Goal: Entertainment & Leisure: Consume media (video, audio)

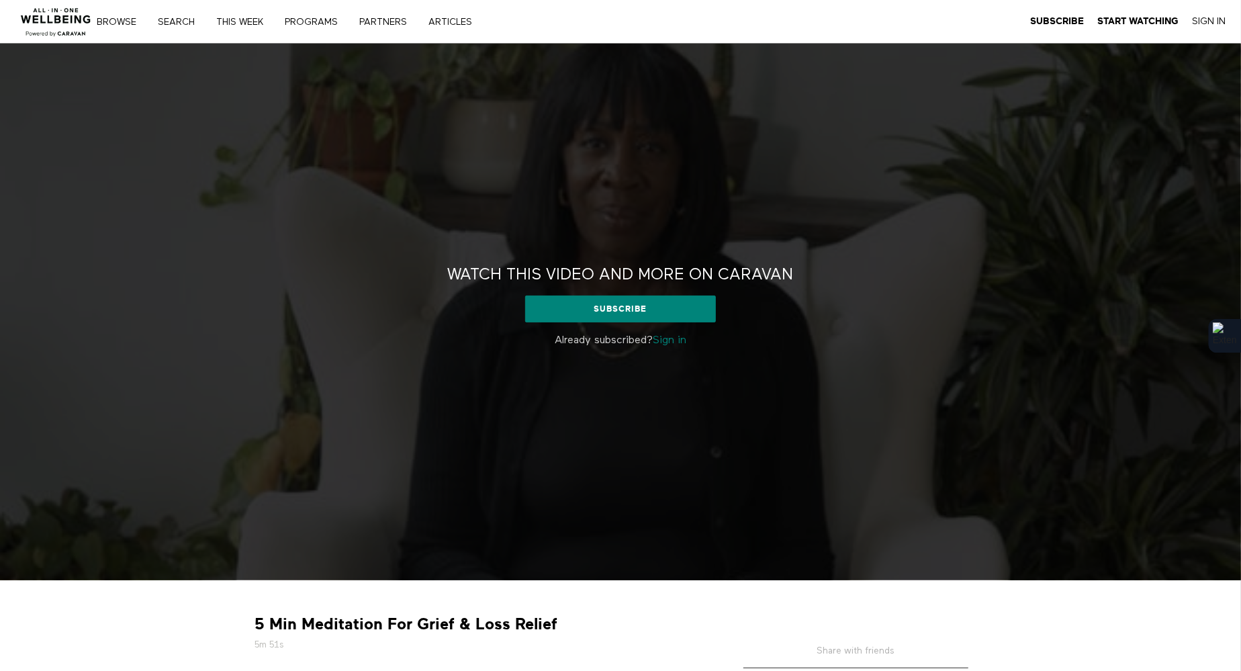
click at [677, 343] on link "Sign in" at bounding box center [670, 340] width 34 height 11
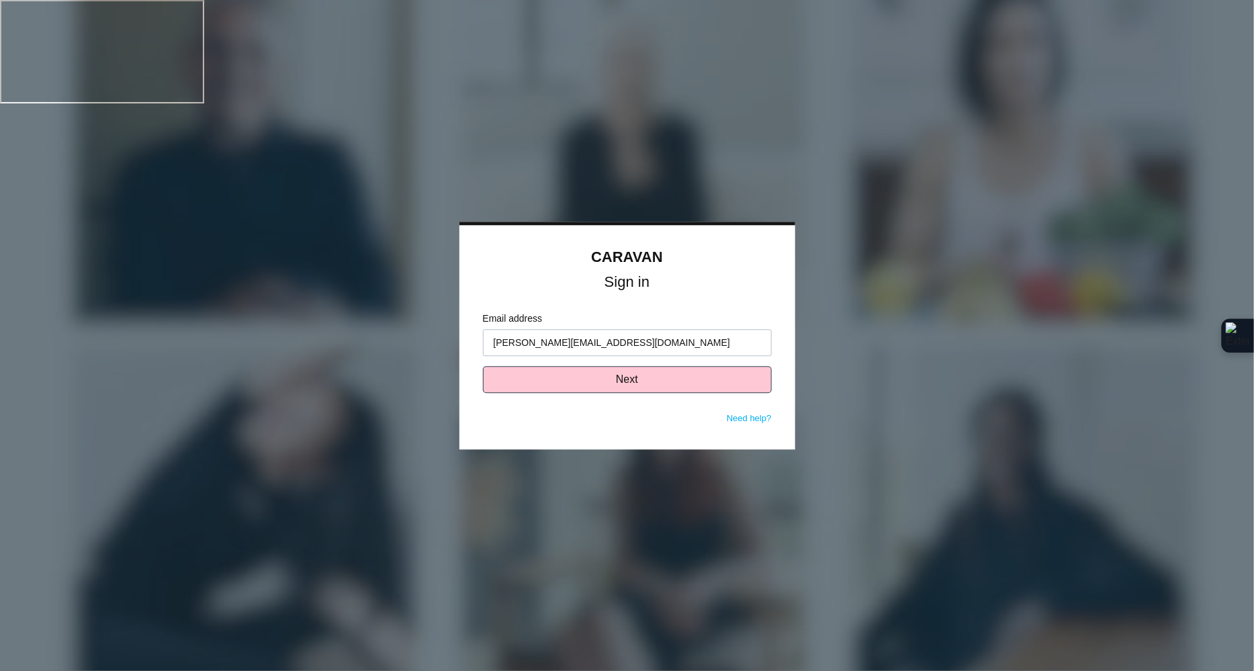
type input "[PERSON_NAME][EMAIL_ADDRESS][DOMAIN_NAME]"
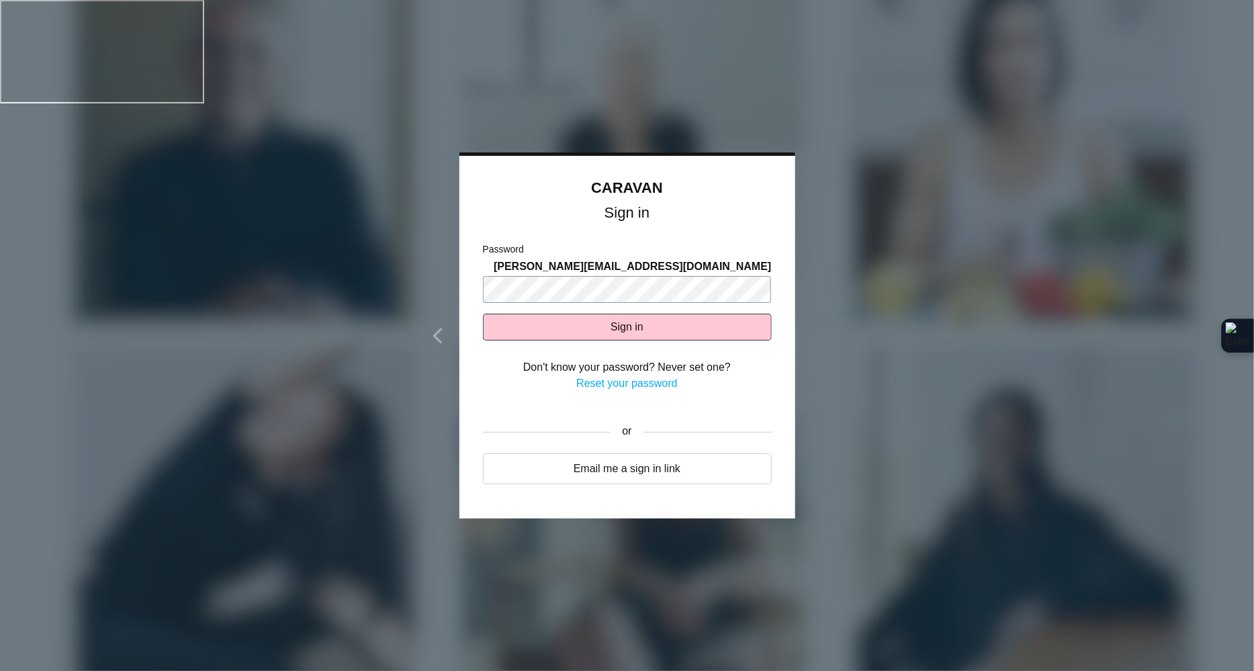
click at [0, 103] on com-1password-button at bounding box center [0, 103] width 0 height 0
